Goal: Transaction & Acquisition: Obtain resource

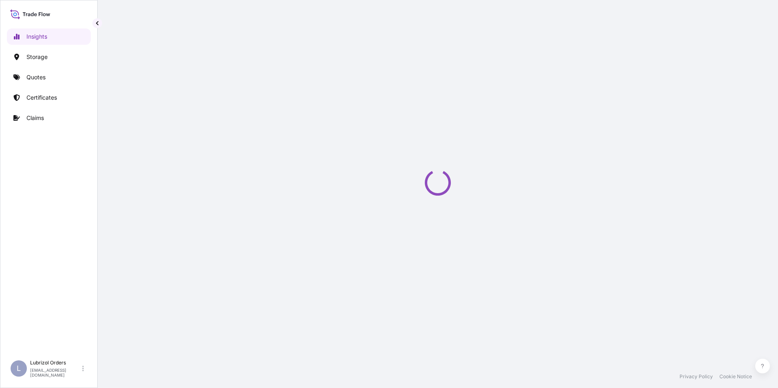
select select "2025"
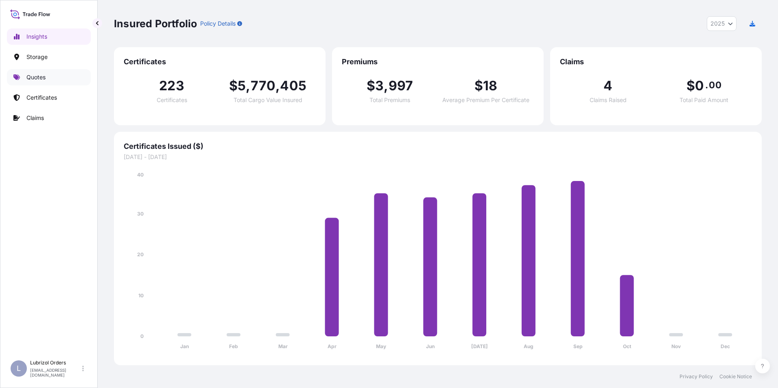
click at [34, 72] on link "Quotes" at bounding box center [49, 77] width 84 height 16
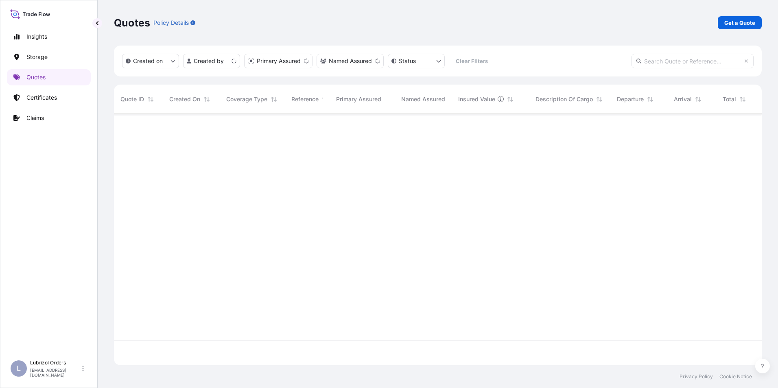
scroll to position [250, 642]
click at [735, 25] on p "Get a Quote" at bounding box center [740, 23] width 31 height 8
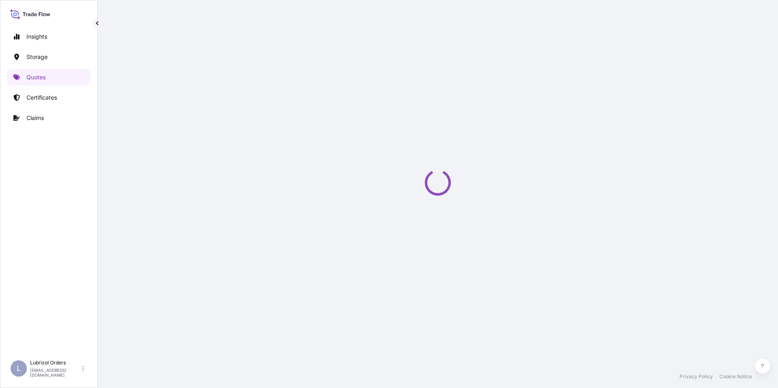
select select "Water"
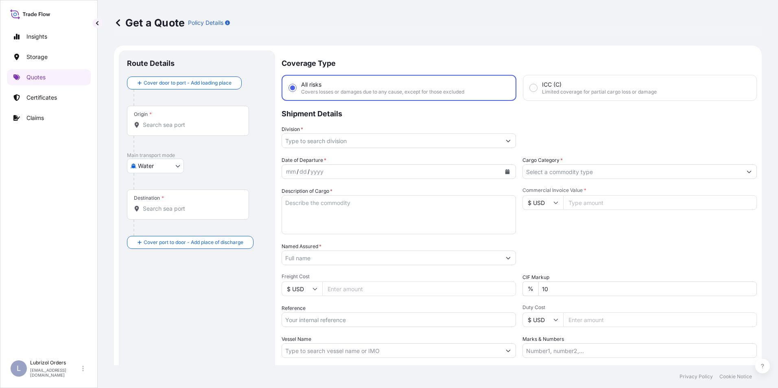
scroll to position [13, 0]
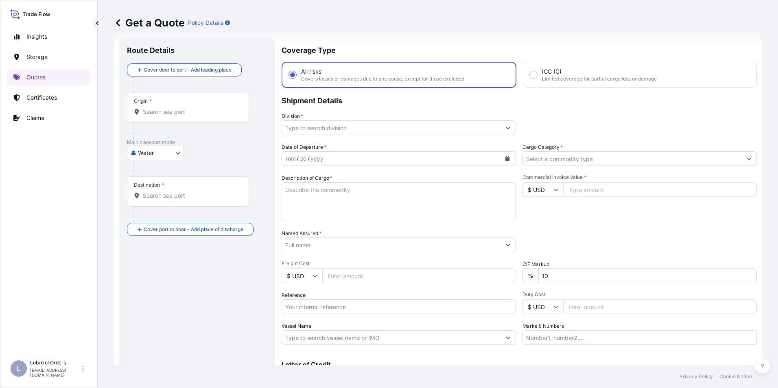
click at [169, 114] on input "Origin *" at bounding box center [191, 112] width 96 height 8
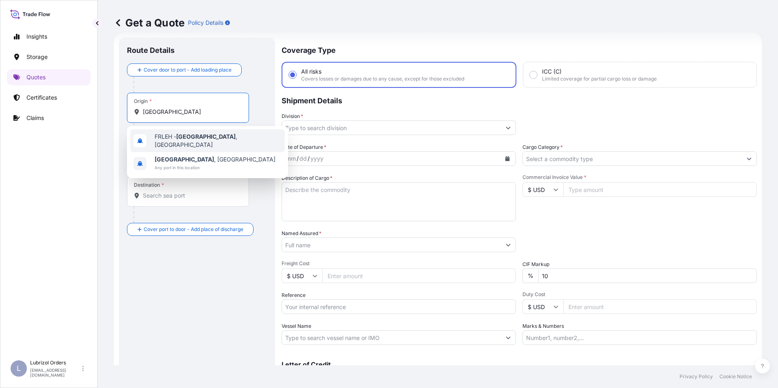
click at [162, 136] on span "FRLEH - [GEOGRAPHIC_DATA] , [GEOGRAPHIC_DATA]" at bounding box center [218, 141] width 127 height 16
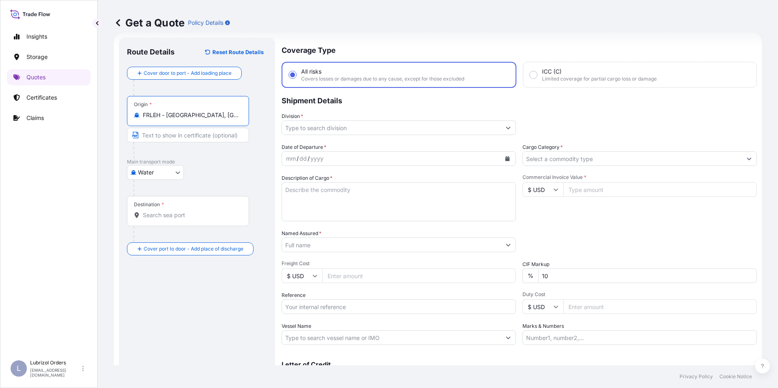
type input "FRLEH - [GEOGRAPHIC_DATA], [GEOGRAPHIC_DATA]"
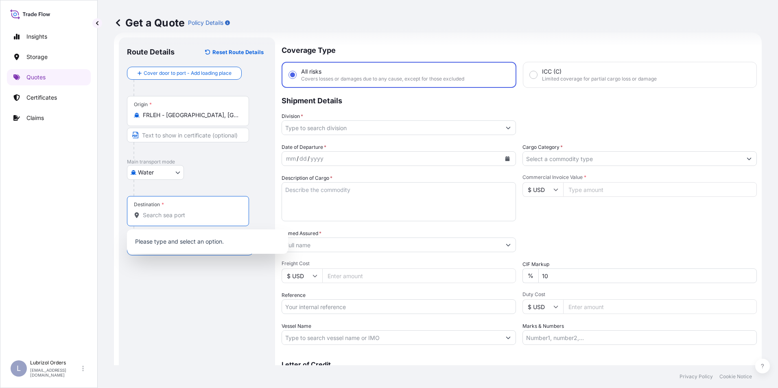
click at [149, 215] on input "Destination *" at bounding box center [191, 215] width 96 height 8
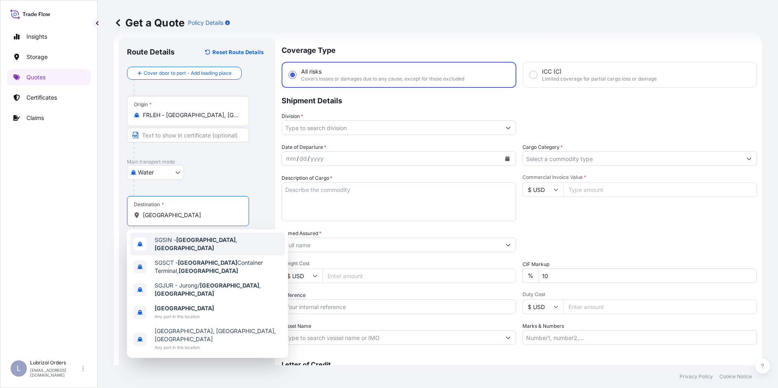
click at [162, 241] on span "SGSIN - [GEOGRAPHIC_DATA] , [GEOGRAPHIC_DATA]" at bounding box center [218, 244] width 127 height 16
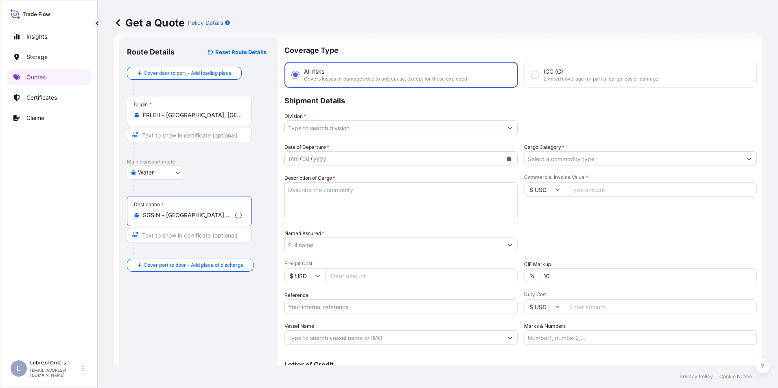
type input "SGSIN - [GEOGRAPHIC_DATA], [GEOGRAPHIC_DATA]"
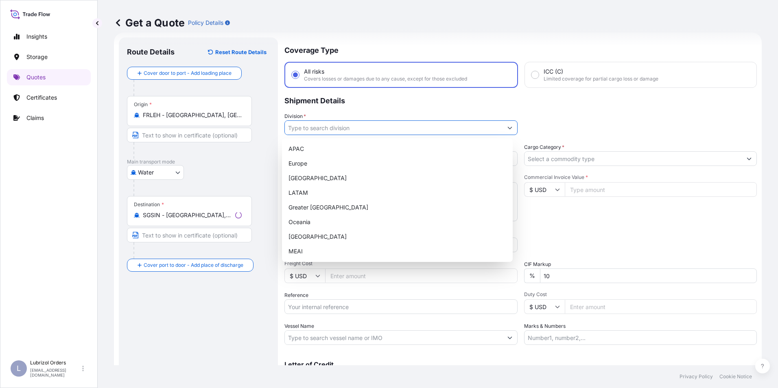
click at [300, 129] on input "Division *" at bounding box center [394, 128] width 218 height 15
click at [298, 164] on div "Europe" at bounding box center [397, 163] width 224 height 15
type input "Europe"
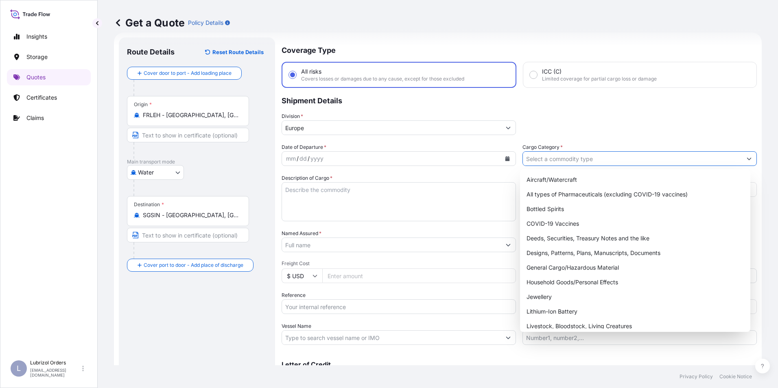
click at [549, 162] on input "Cargo Category *" at bounding box center [632, 158] width 219 height 15
click at [567, 266] on div "General Cargo/Hazardous Material" at bounding box center [636, 268] width 224 height 15
type input "General Cargo/Hazardous Material"
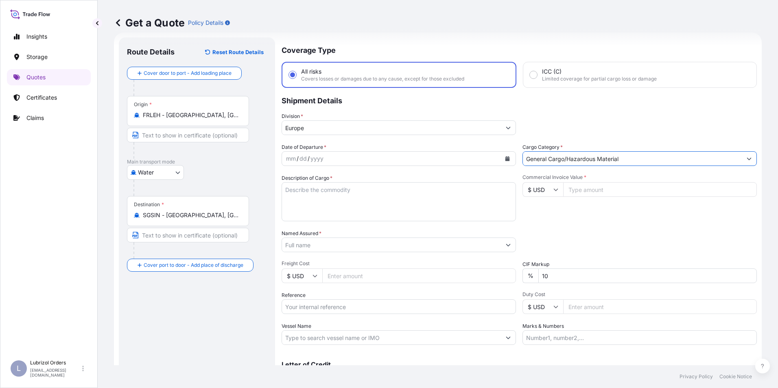
click at [289, 158] on div "mm" at bounding box center [290, 159] width 11 height 10
click at [531, 192] on input "$ USD" at bounding box center [543, 189] width 41 height 15
click at [537, 210] on div "€ EUR" at bounding box center [540, 211] width 34 height 15
type input "€ EUR"
click at [325, 309] on input "Reference" at bounding box center [399, 307] width 235 height 15
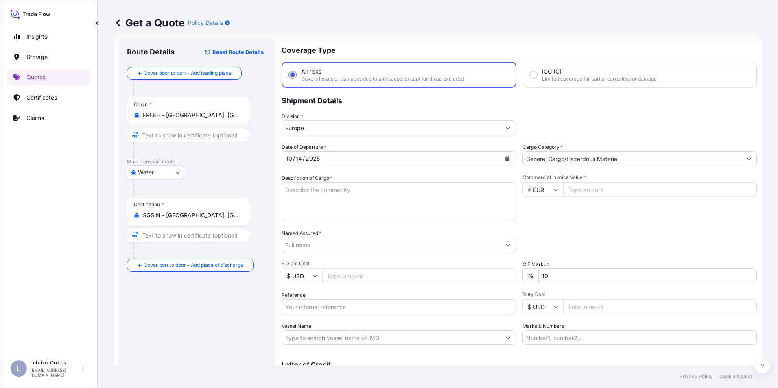
paste input "1155540767"
type input "1155540767"
click at [316, 246] on input "Named Assured *" at bounding box center [390, 245] width 216 height 15
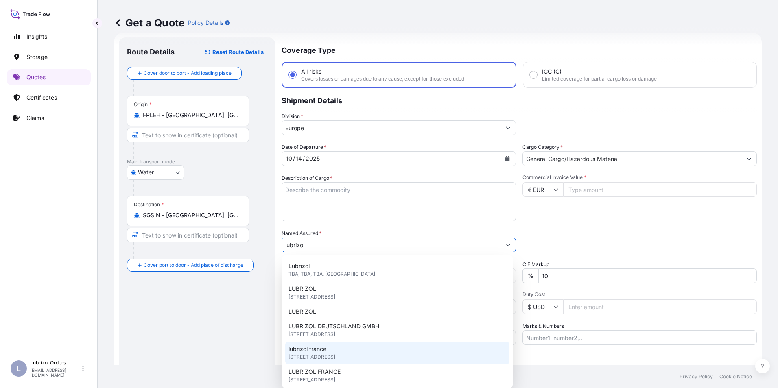
click at [327, 358] on span "[STREET_ADDRESS]" at bounding box center [312, 357] width 47 height 8
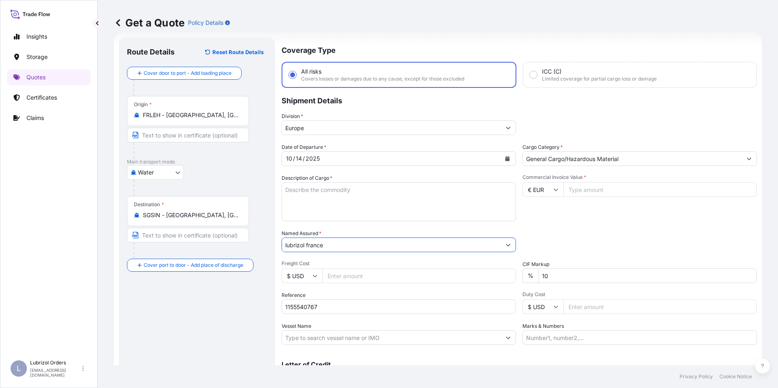
type input "lubrizol france"
click at [344, 199] on textarea "Description of Cargo *" at bounding box center [399, 201] width 235 height 39
paste textarea "1 DRUM OF ADDCO(TM) 410-P 57G ST TH PH NW 204 KGS GW 221 KGS LOADED ON 1 PALLET…"
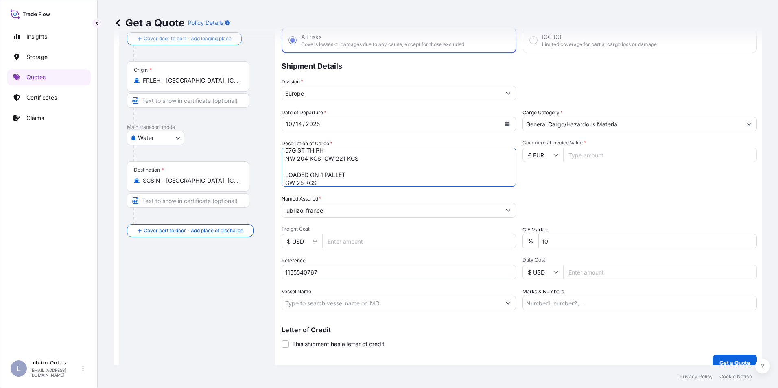
scroll to position [58, 0]
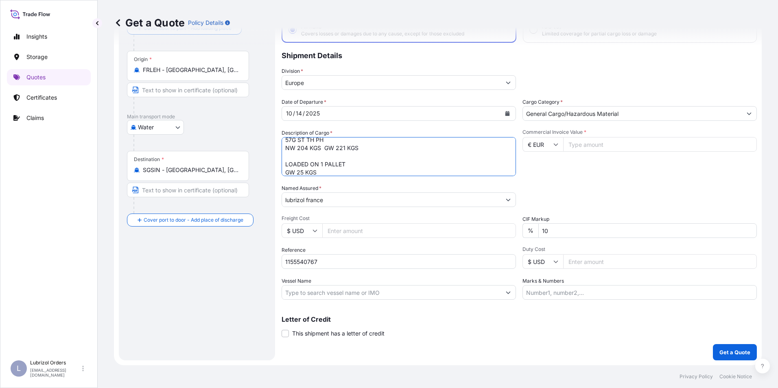
type textarea "1 DRUM OF ADDCO(TM) 410-P 57G ST TH PH NW 204 KGS GW 221 KGS LOADED ON 1 PALLET…"
click at [725, 354] on p "Get a Quote" at bounding box center [735, 353] width 31 height 8
click at [564, 145] on input "Commercial Invoice Value *" at bounding box center [661, 144] width 194 height 15
type input "2733.22"
click at [731, 354] on p "Get a Quote" at bounding box center [735, 353] width 31 height 8
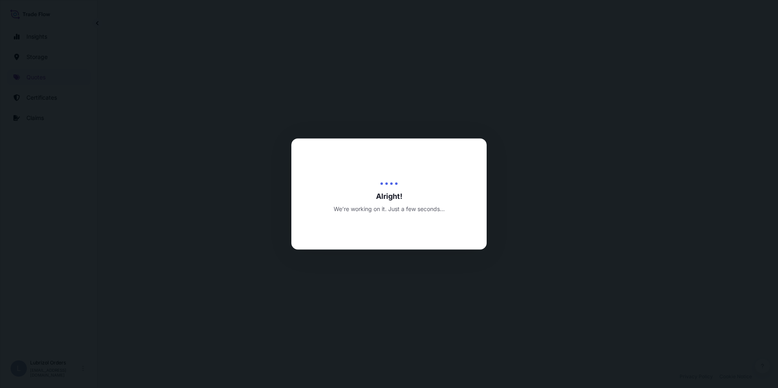
select select "Water"
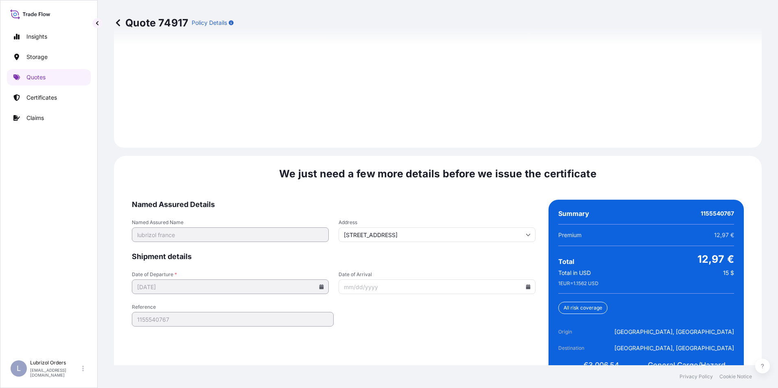
scroll to position [1164, 0]
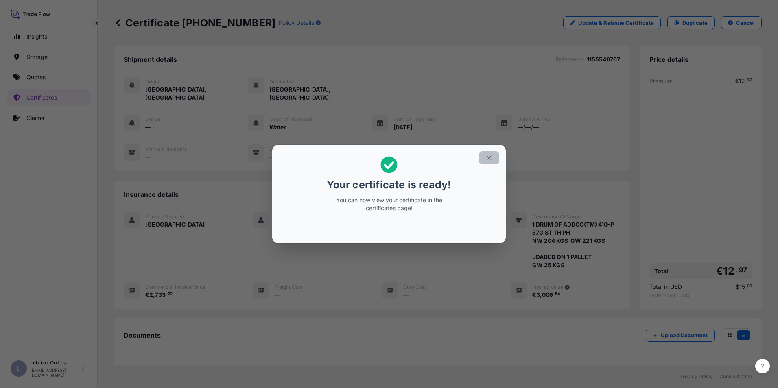
click at [490, 158] on icon "button" at bounding box center [489, 157] width 7 height 7
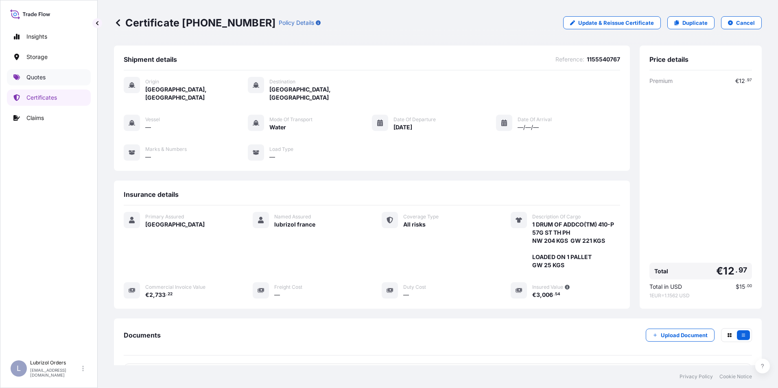
click at [38, 79] on p "Quotes" at bounding box center [35, 77] width 19 height 8
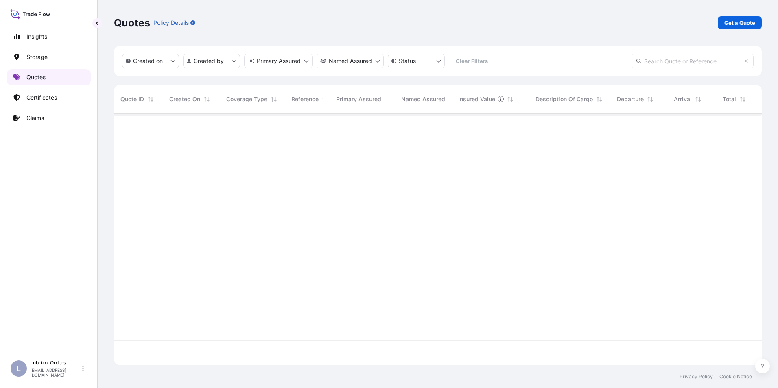
scroll to position [250, 642]
click at [750, 18] on link "Get a Quote" at bounding box center [740, 22] width 44 height 13
select select "Water"
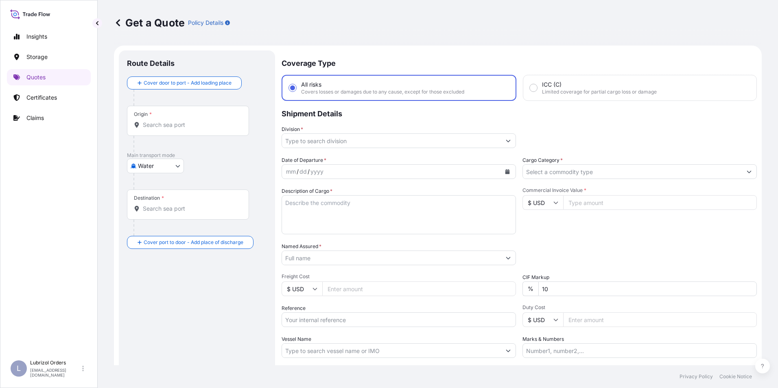
scroll to position [13, 0]
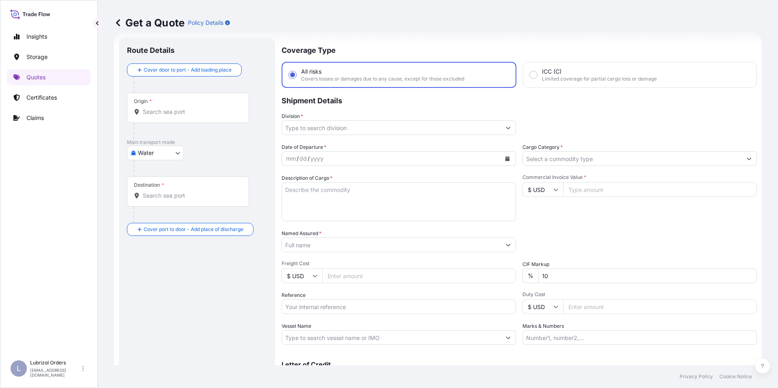
click at [178, 115] on input "Origin *" at bounding box center [191, 112] width 96 height 8
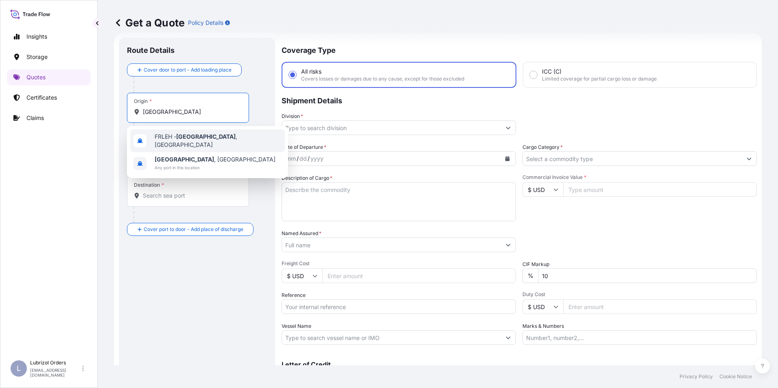
click at [167, 139] on span "FRLEH - [GEOGRAPHIC_DATA] , [GEOGRAPHIC_DATA]" at bounding box center [218, 141] width 127 height 16
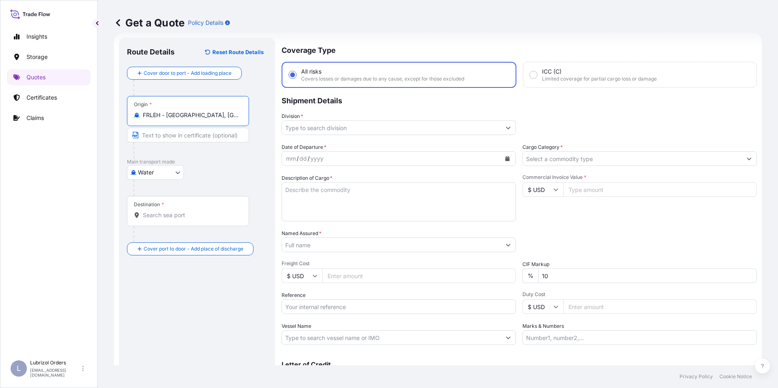
type input "FRLEH - [GEOGRAPHIC_DATA], [GEOGRAPHIC_DATA]"
click at [162, 221] on div "Destination *" at bounding box center [188, 211] width 122 height 30
click at [162, 219] on input "Destination *" at bounding box center [191, 215] width 96 height 8
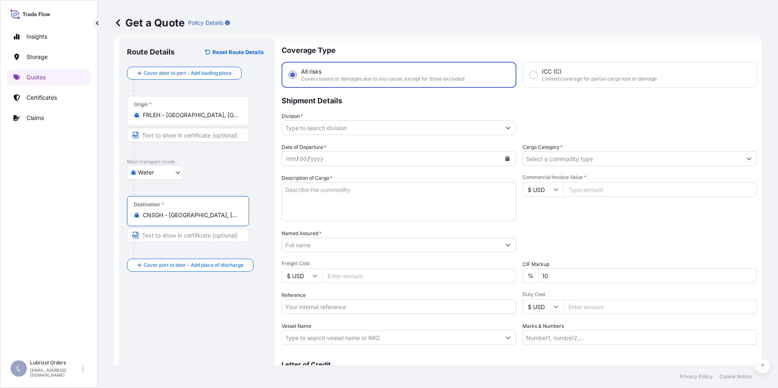
type input "CNSGH - [GEOGRAPHIC_DATA], [GEOGRAPHIC_DATA]"
click at [339, 304] on input "Reference" at bounding box center [399, 307] width 235 height 15
paste input "1155543501"
type input "1155543501"
click at [322, 248] on input "Named Assured *" at bounding box center [391, 245] width 219 height 15
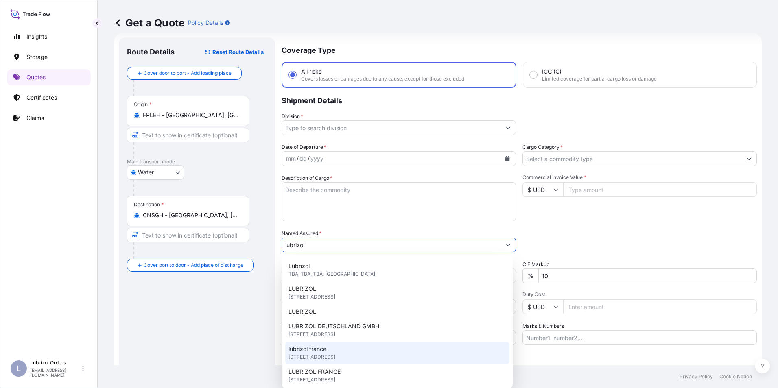
click at [341, 352] on div "lubrizol [GEOGRAPHIC_DATA] [STREET_ADDRESS]" at bounding box center [397, 353] width 224 height 23
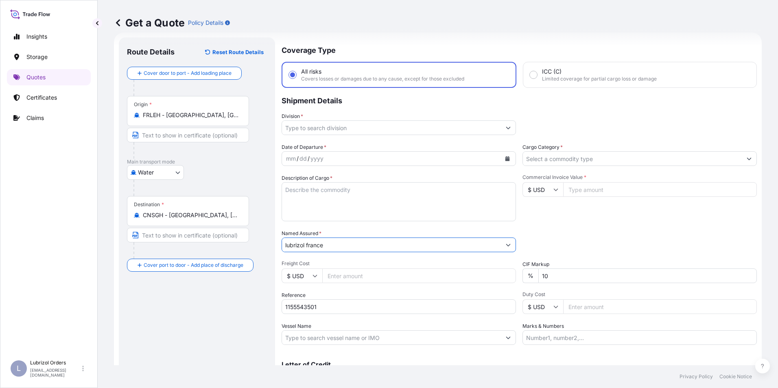
type input "lubrizol france"
click at [534, 191] on input "$ USD" at bounding box center [543, 189] width 41 height 15
click at [540, 218] on div "€ EUR" at bounding box center [540, 211] width 34 height 15
type input "€ EUR"
click at [318, 133] on input "Division *" at bounding box center [391, 128] width 219 height 15
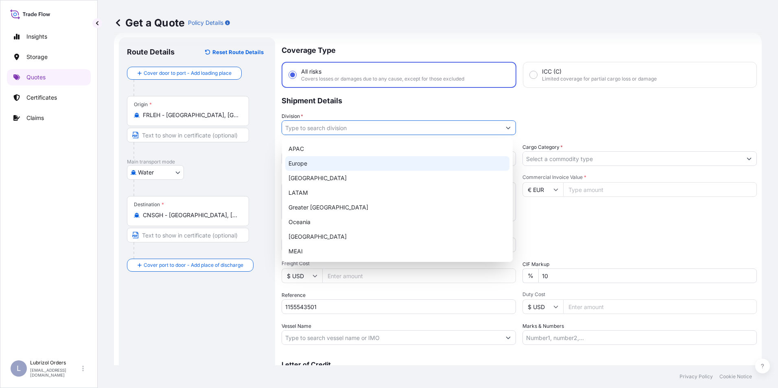
click at [308, 162] on div "Europe" at bounding box center [397, 163] width 224 height 15
type input "Europe"
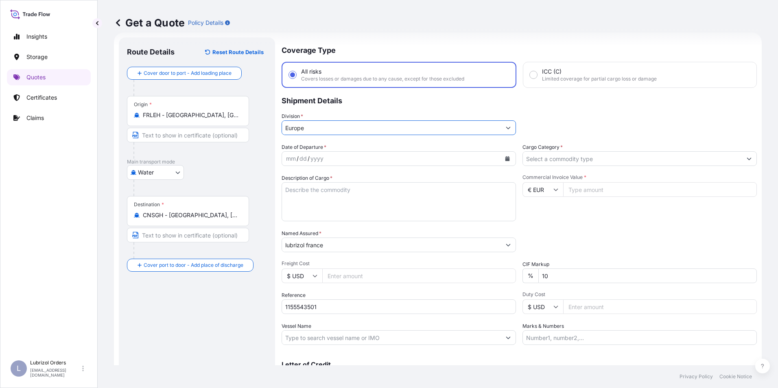
click at [549, 156] on input "Cargo Category *" at bounding box center [632, 158] width 219 height 15
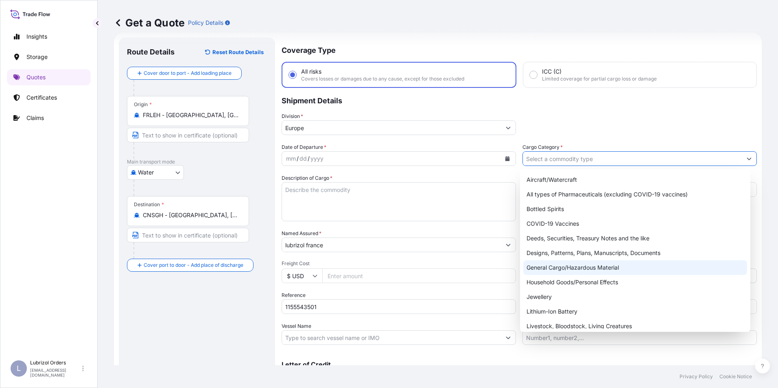
click at [566, 267] on div "General Cargo/Hazardous Material" at bounding box center [636, 268] width 224 height 15
type input "General Cargo/Hazardous Material"
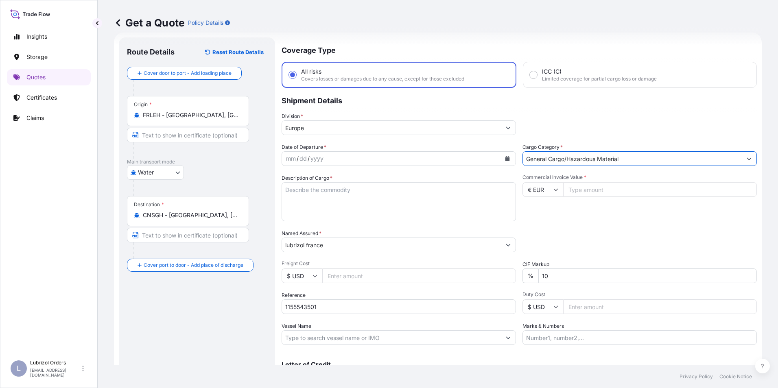
click at [285, 158] on div "mm / dd / yyyy" at bounding box center [391, 158] width 219 height 15
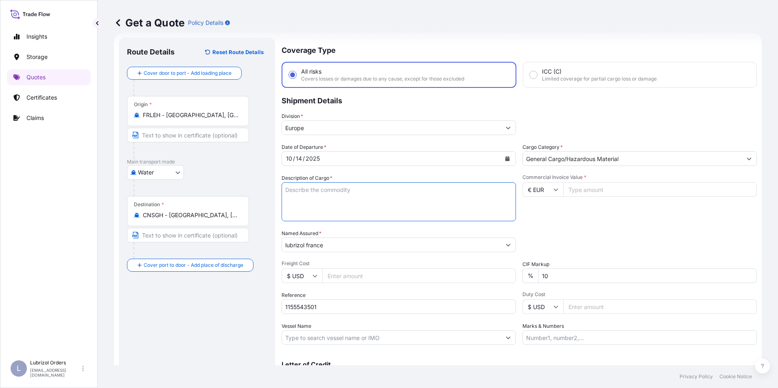
paste textarea "16 DRUMS OF LUBRIZOL (R) 2155 STD BLACK AND YELLOW NW 3040 KGS GW 3264 KGS LOAD…"
click at [310, 194] on textarea "Description of Cargo *" at bounding box center [399, 201] width 235 height 39
type textarea "16 DRUMS OF LUBRIZOL (R) 2155 STD BLACK AND YELLOW NW 3040 KGS GW 3264 KGS LOAD…"
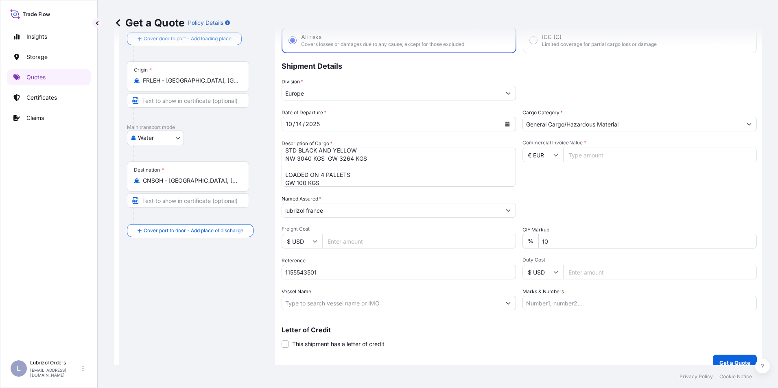
scroll to position [58, 0]
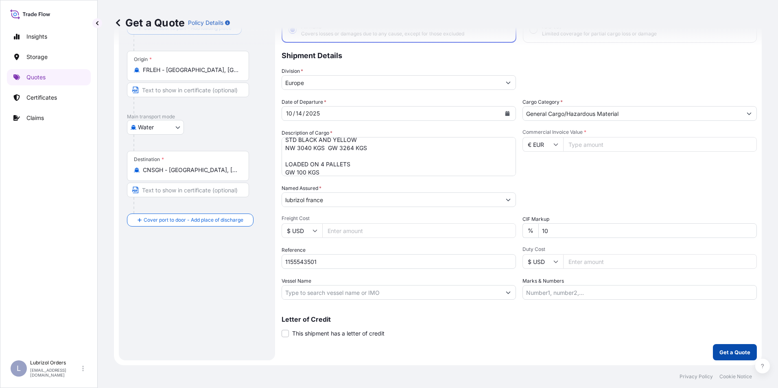
click at [732, 349] on p "Get a Quote" at bounding box center [735, 353] width 31 height 8
click at [587, 148] on input "Commercial Invoice Value *" at bounding box center [661, 144] width 194 height 15
type input "14938.04"
click at [726, 358] on button "Get a Quote" at bounding box center [735, 352] width 44 height 16
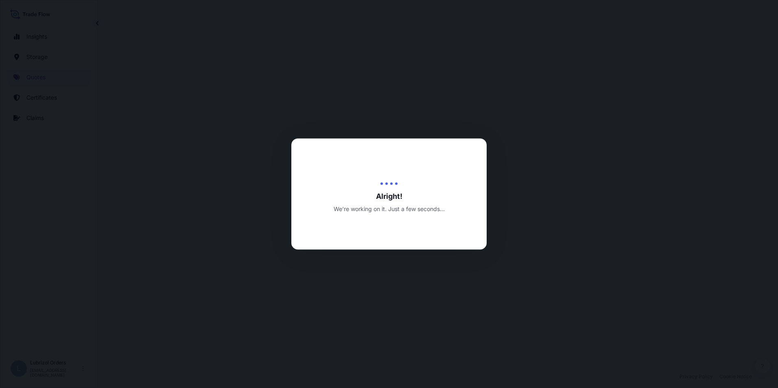
select select "Water"
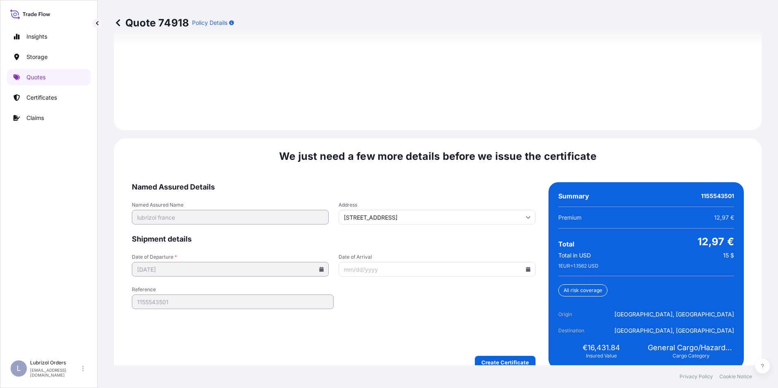
scroll to position [1164, 0]
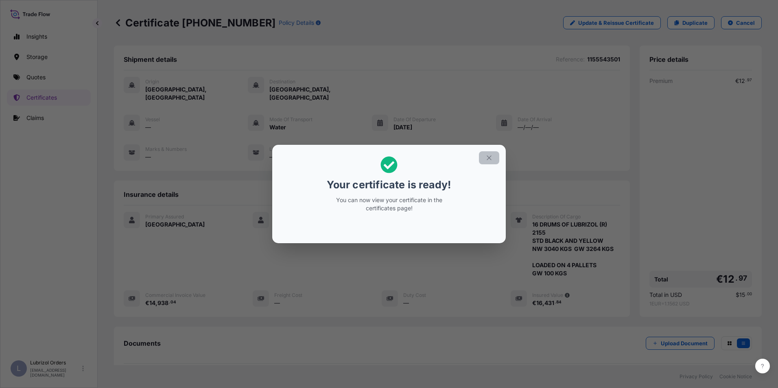
click at [491, 160] on icon "button" at bounding box center [489, 157] width 7 height 7
